Goal: Check status: Check status

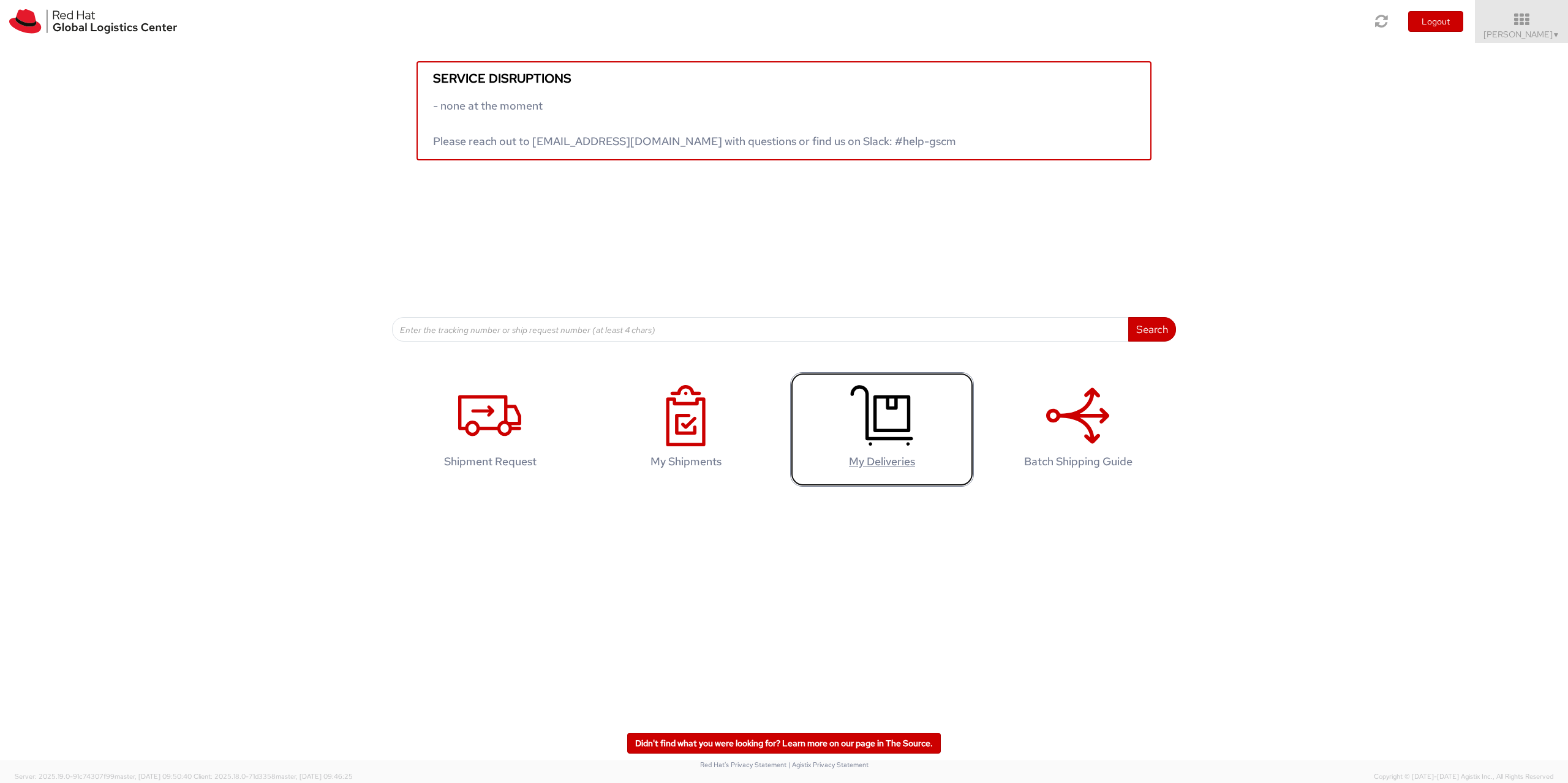
click at [874, 423] on icon at bounding box center [881, 416] width 63 height 61
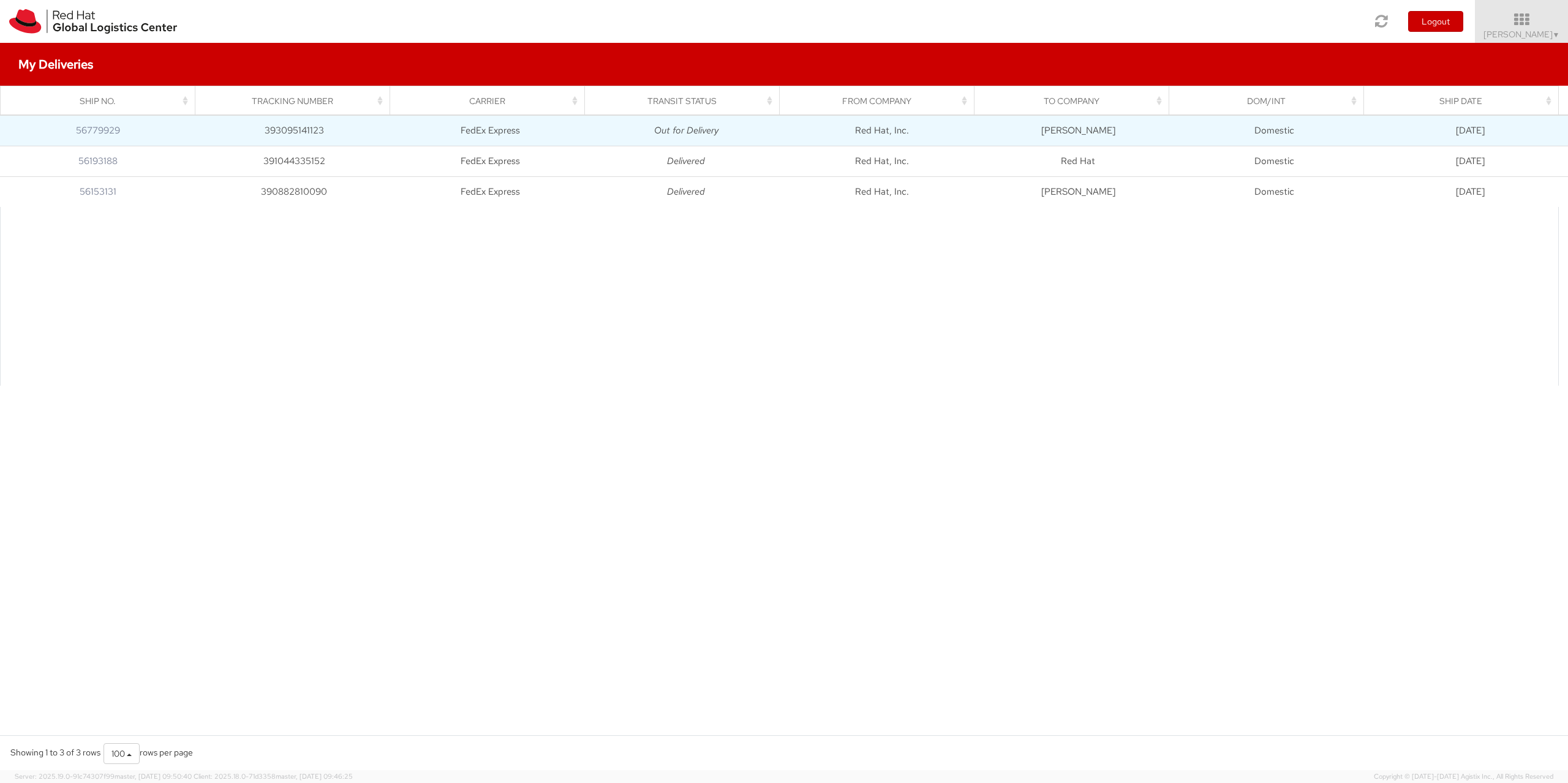
click at [297, 129] on td "393095141123" at bounding box center [294, 130] width 196 height 31
click at [109, 130] on link "56779929" at bounding box center [97, 130] width 44 height 12
drag, startPoint x: 339, startPoint y: 132, endPoint x: 261, endPoint y: 133, distance: 78.0
click at [261, 133] on td "393095141123" at bounding box center [294, 130] width 196 height 31
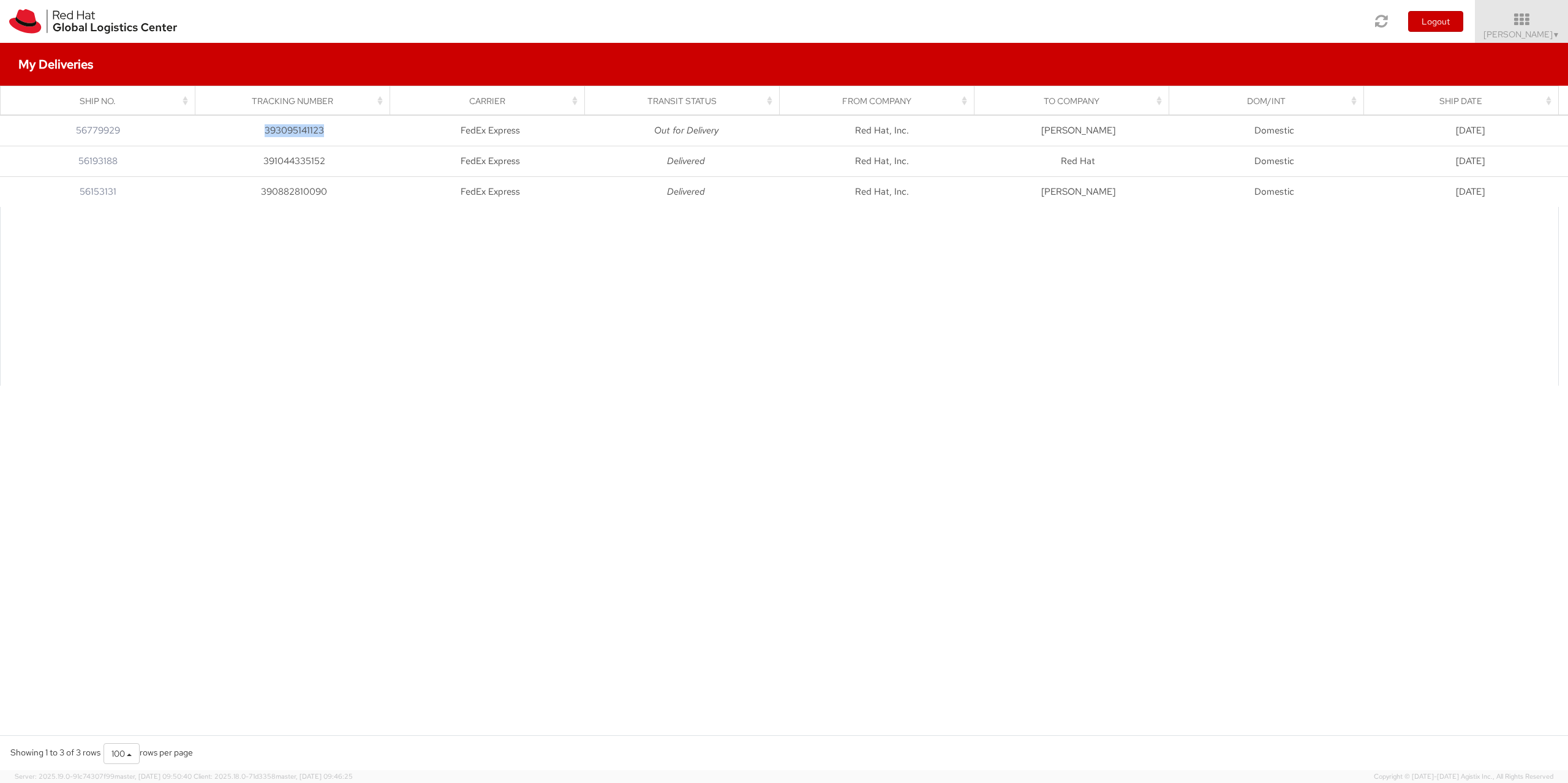
copy td "393095141123"
